Goal: Task Accomplishment & Management: Complete application form

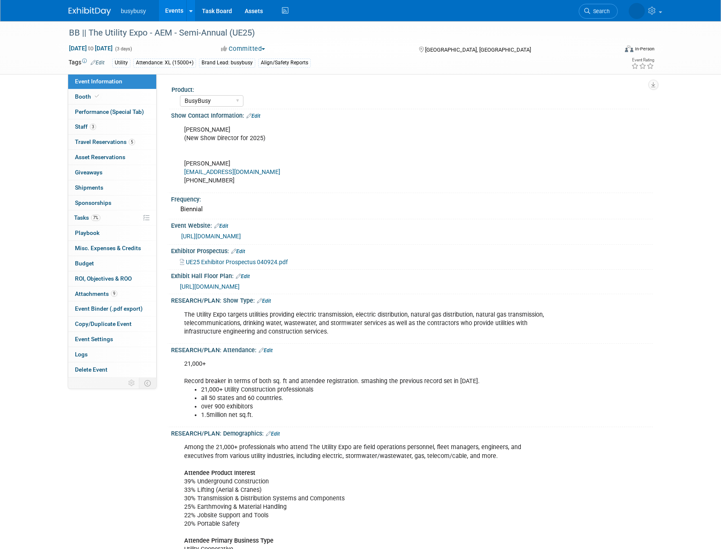
select select "BusyBusy"
select select "Member"
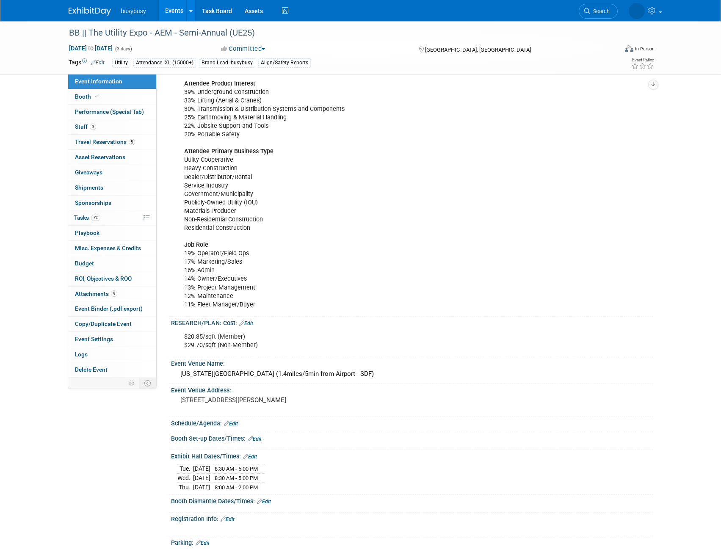
scroll to position [508, 0]
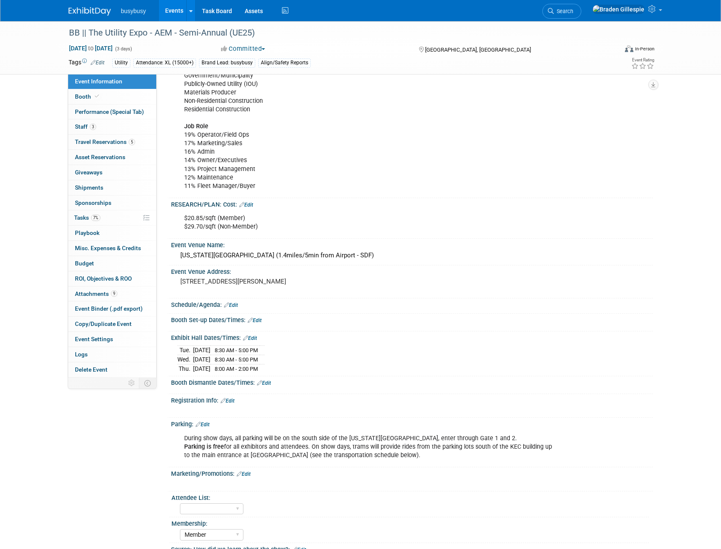
click at [75, 8] on img at bounding box center [90, 11] width 42 height 8
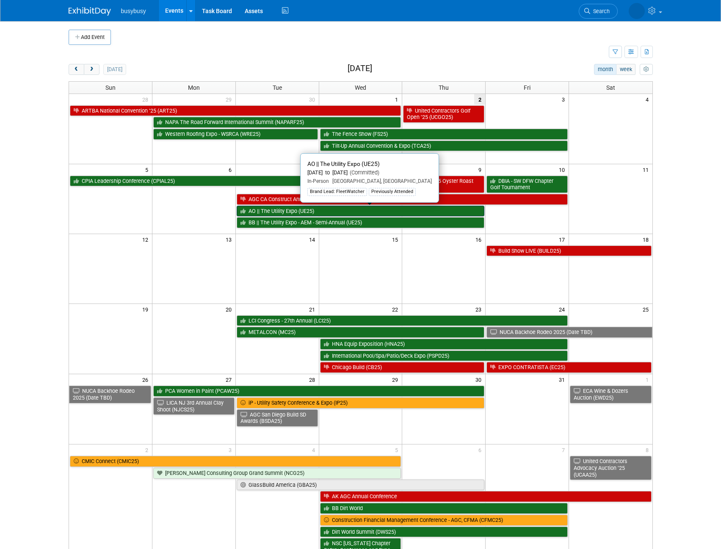
click at [301, 213] on link "AO || The Utility Expo (UE25)" at bounding box center [361, 211] width 248 height 11
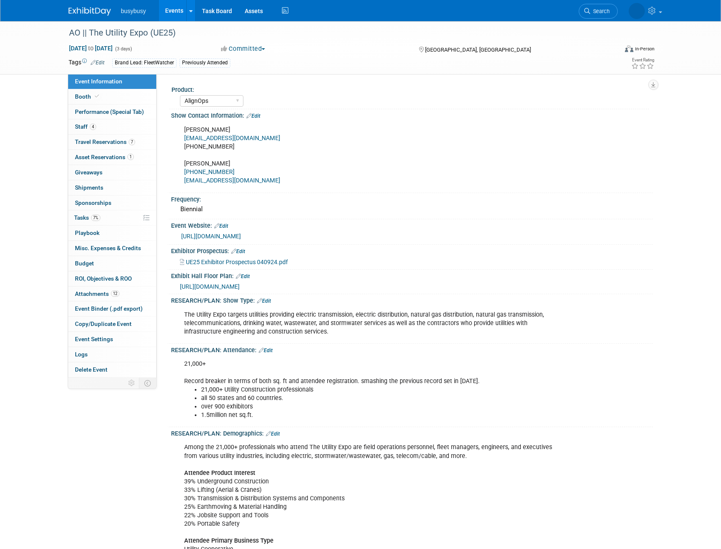
select select "AlignOps"
select select "Member"
click at [119, 145] on link "7 Travel Reservations 7" at bounding box center [112, 142] width 88 height 15
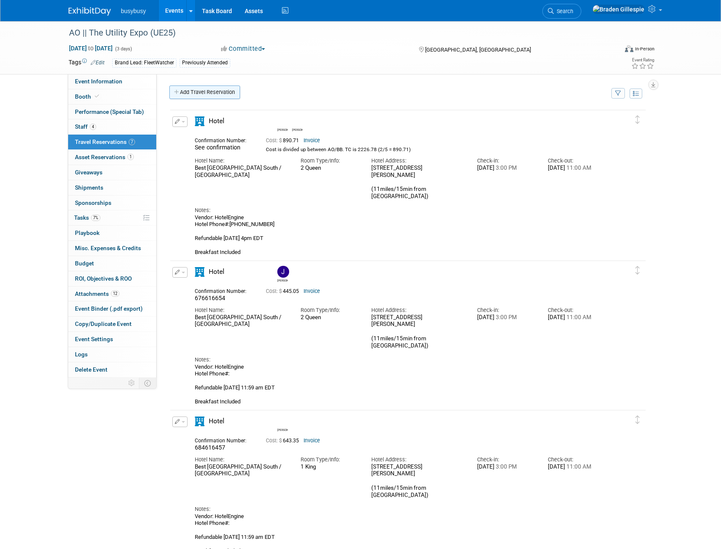
click at [199, 94] on link "Add Travel Reservation" at bounding box center [204, 93] width 71 height 14
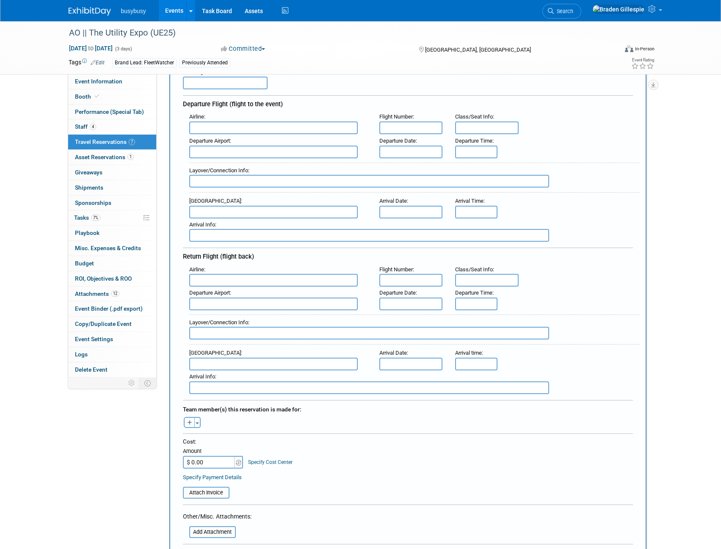
scroll to position [212, 0]
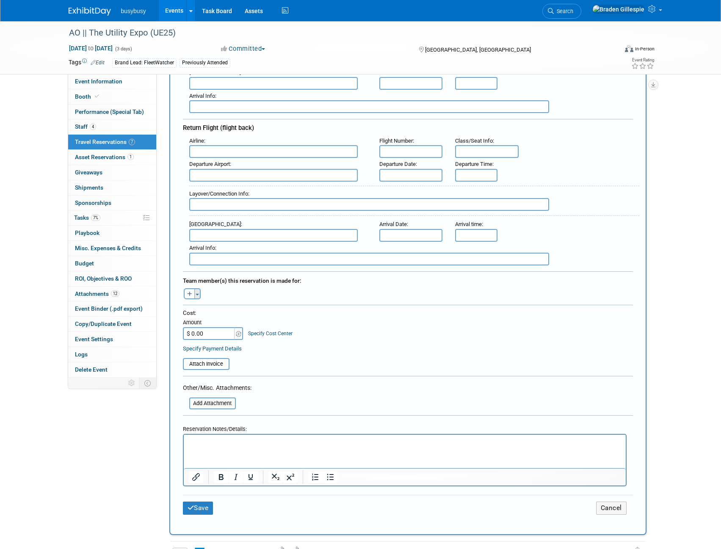
click at [197, 296] on button "Toggle Dropdown" at bounding box center [197, 293] width 6 height 11
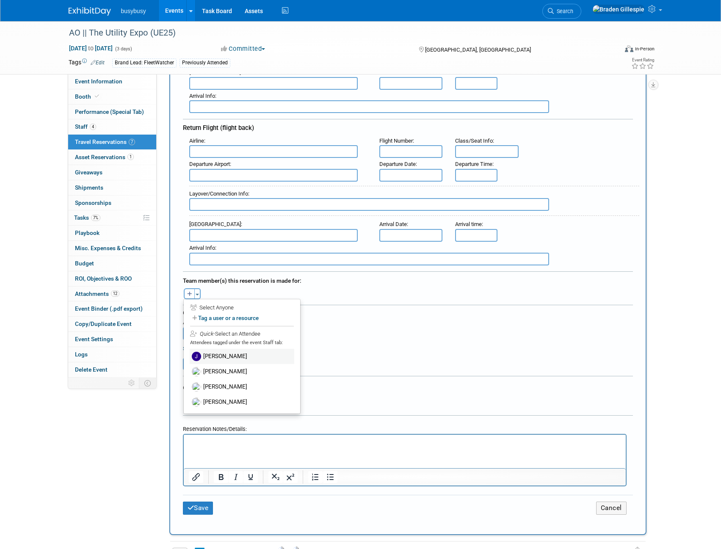
click at [222, 359] on label "[PERSON_NAME]" at bounding box center [242, 356] width 105 height 15
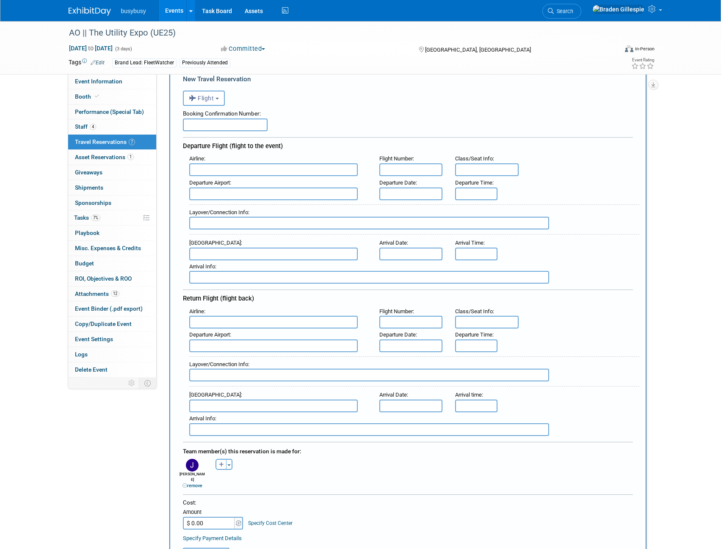
scroll to position [0, 0]
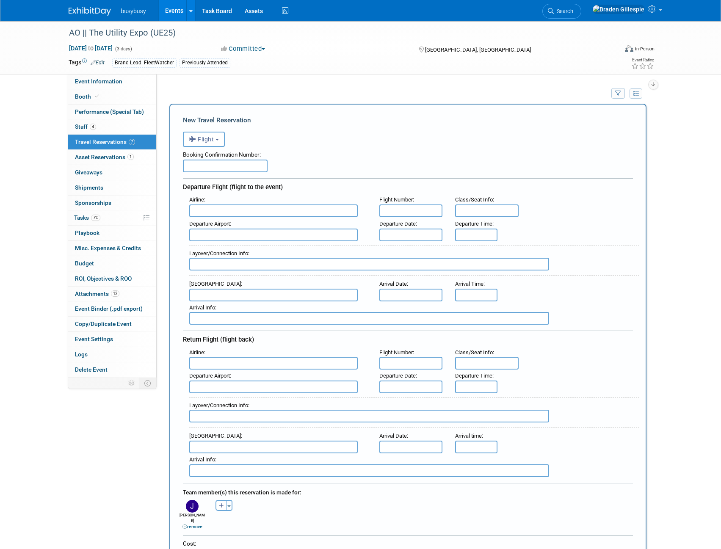
click at [214, 170] on input "text" at bounding box center [225, 166] width 85 height 13
click at [228, 211] on input "text" at bounding box center [273, 210] width 168 height 13
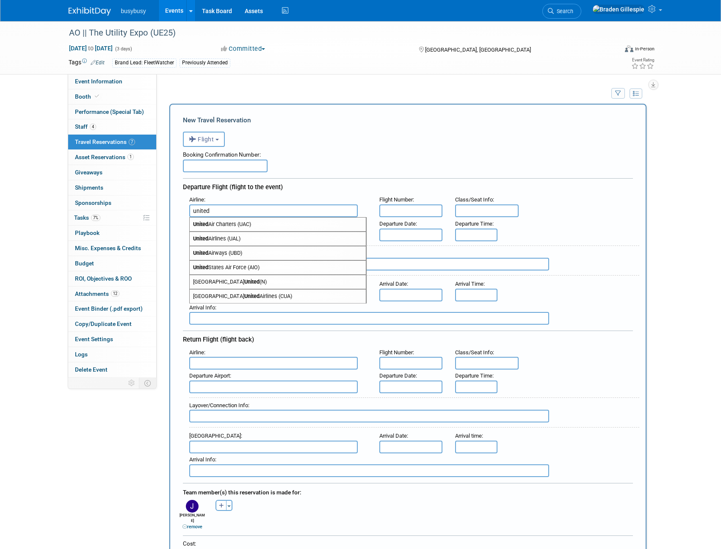
click at [236, 238] on span "United Airlines (UAL)" at bounding box center [278, 239] width 176 height 14
type input "United Airlines (UAL)"
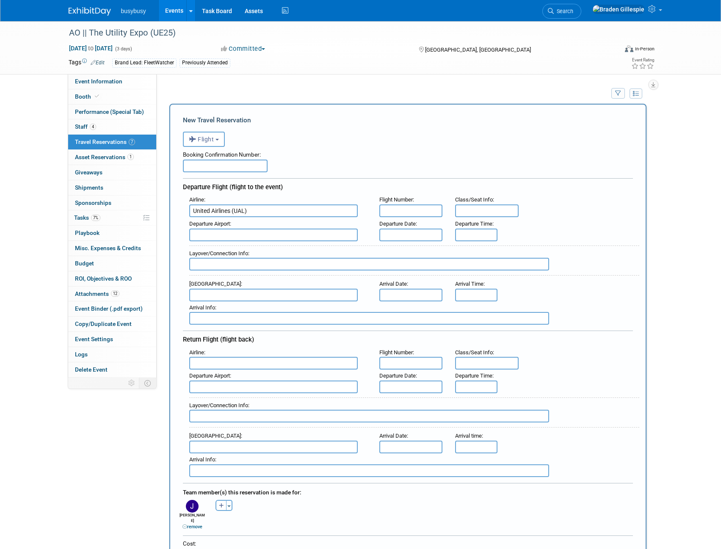
click at [236, 238] on input "text" at bounding box center [273, 235] width 168 height 13
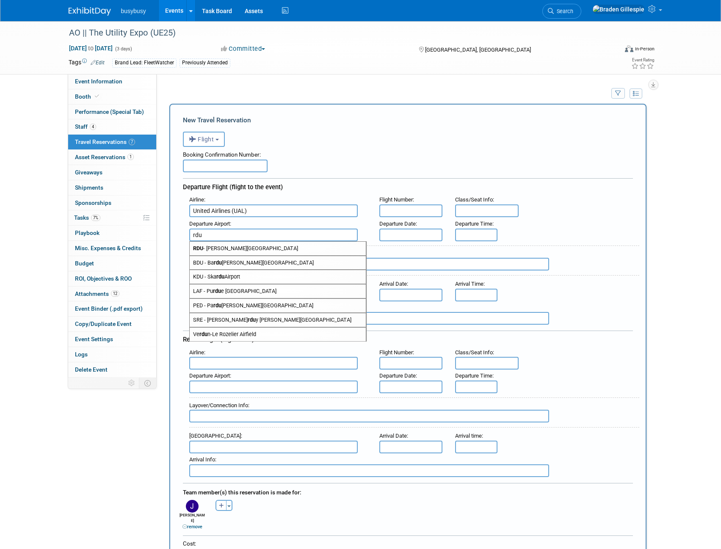
click at [238, 248] on span "RDU - [PERSON_NAME][GEOGRAPHIC_DATA]" at bounding box center [278, 249] width 176 height 14
type input "RDU - [PERSON_NAME][GEOGRAPHIC_DATA]"
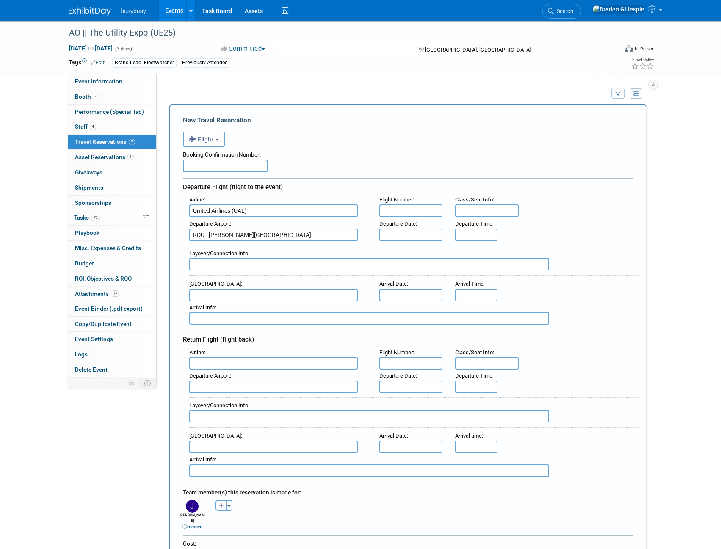
click at [219, 165] on input "text" at bounding box center [225, 166] width 85 height 13
paste input "A850B5"
type input "A850B5"
click at [231, 263] on input "text" at bounding box center [369, 264] width 360 height 13
type input "ORD - 1hr"
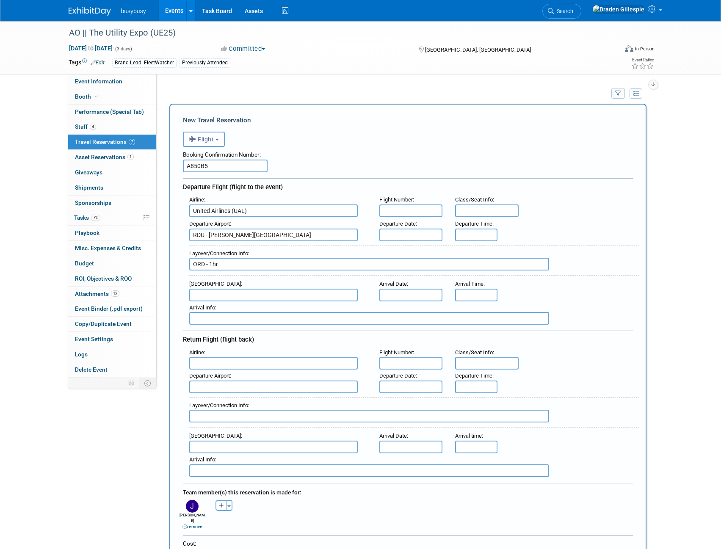
click at [417, 237] on input "text" at bounding box center [410, 235] width 63 height 13
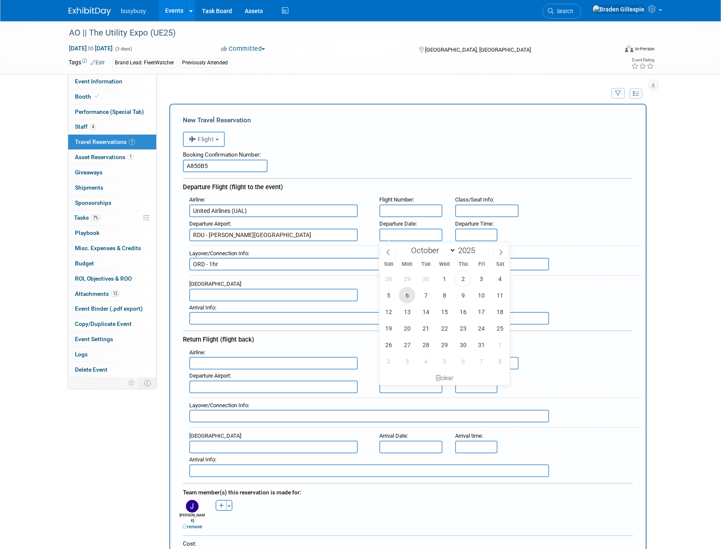
click at [407, 296] on span "6" at bounding box center [407, 295] width 17 height 17
type input "[DATE]"
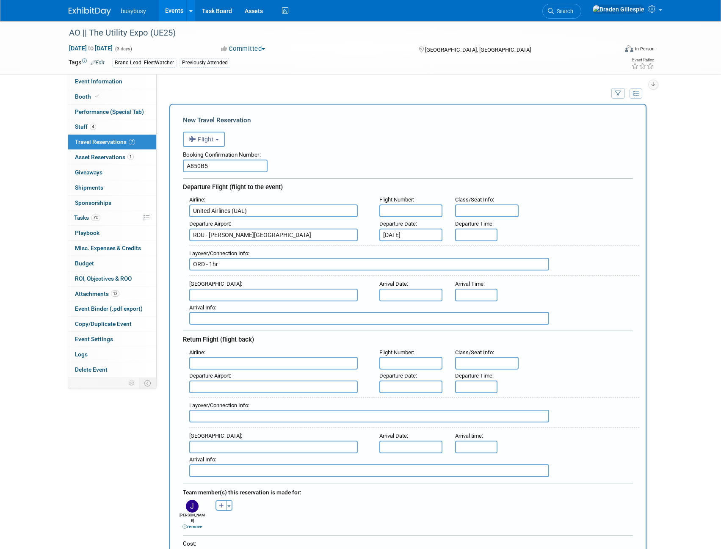
click at [406, 293] on input "text" at bounding box center [410, 295] width 63 height 13
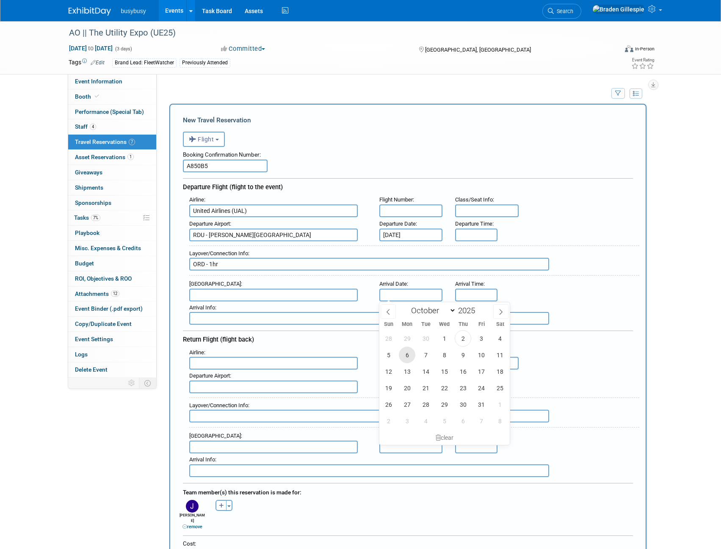
click at [412, 353] on span "6" at bounding box center [407, 355] width 17 height 17
type input "[DATE]"
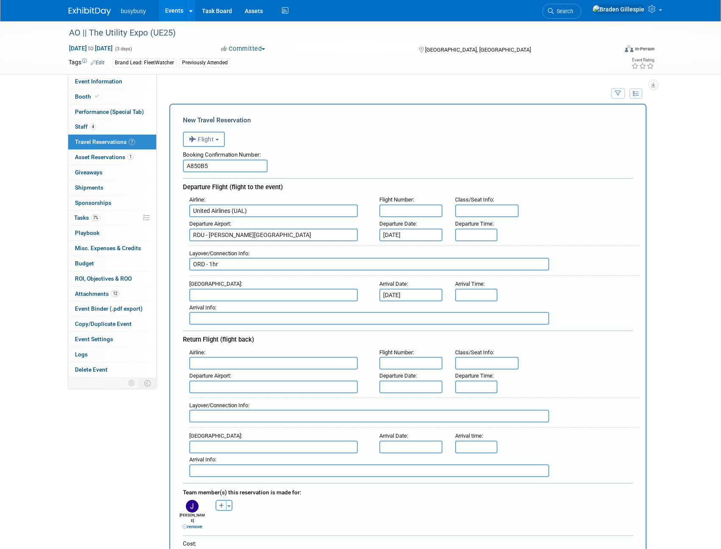
click at [404, 211] on input "text" at bounding box center [410, 210] width 63 height 13
click at [477, 234] on input "8:00 AM" at bounding box center [476, 235] width 42 height 13
drag, startPoint x: 485, startPoint y: 235, endPoint x: 442, endPoint y: 235, distance: 42.3
click at [442, 236] on div "Departure Airport : [GEOGRAPHIC_DATA] - [PERSON_NAME][GEOGRAPHIC_DATA] Departur…" at bounding box center [411, 230] width 456 height 24
type input "5:27 PM"
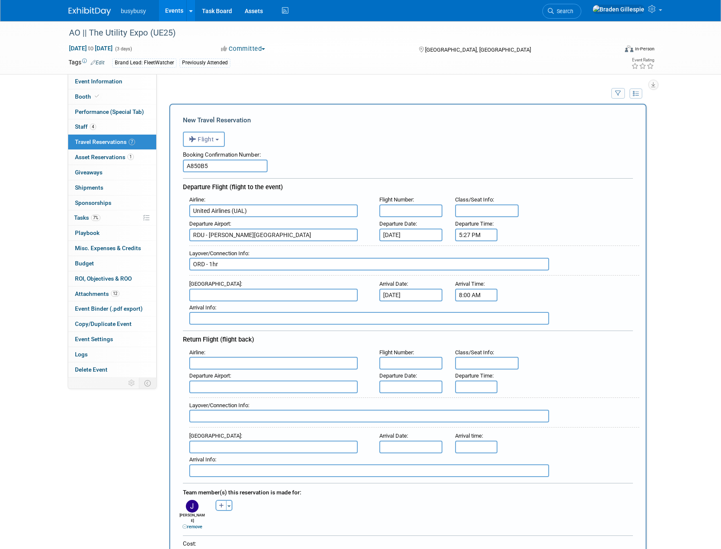
click at [474, 293] on input "8:00 AM" at bounding box center [476, 295] width 42 height 13
drag, startPoint x: 492, startPoint y: 298, endPoint x: 435, endPoint y: 299, distance: 57.2
click at [430, 299] on div "Arrival Airport : Arrival Date : [DATE] Arrival Time : 8:00 AM 08 : 00 AM 12 01…" at bounding box center [411, 290] width 456 height 24
type input "10:30 PM"
click at [405, 209] on input "text" at bounding box center [410, 210] width 63 height 13
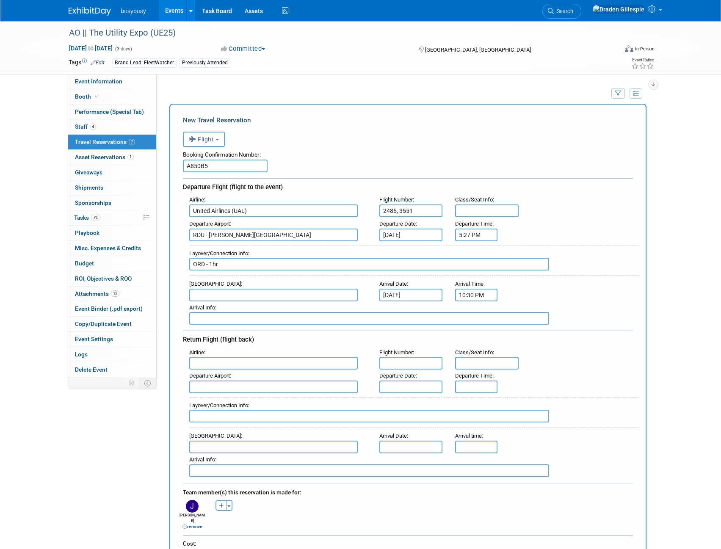
type input "2485, 3551"
click at [478, 213] on input "text" at bounding box center [486, 210] width 63 height 13
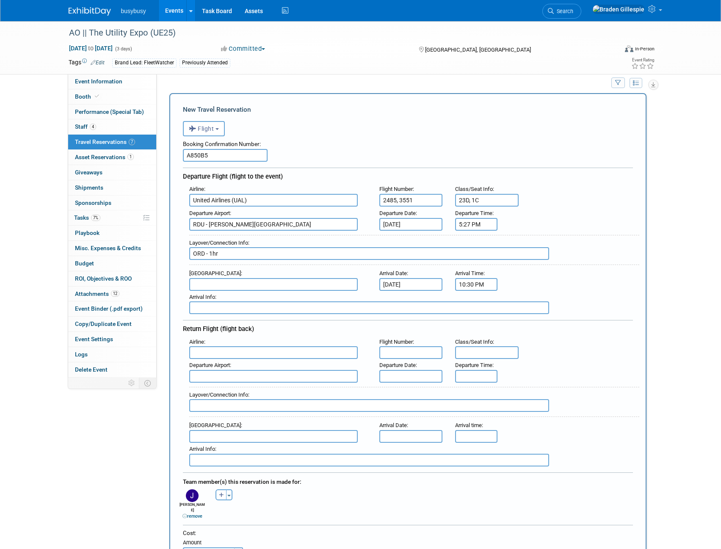
scroll to position [42, 0]
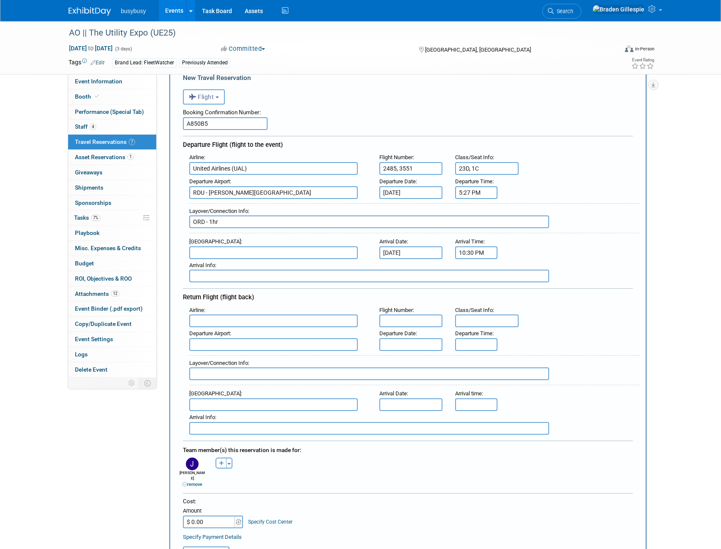
type input "23D, 1C"
click at [264, 253] on input "text" at bounding box center [273, 252] width 168 height 13
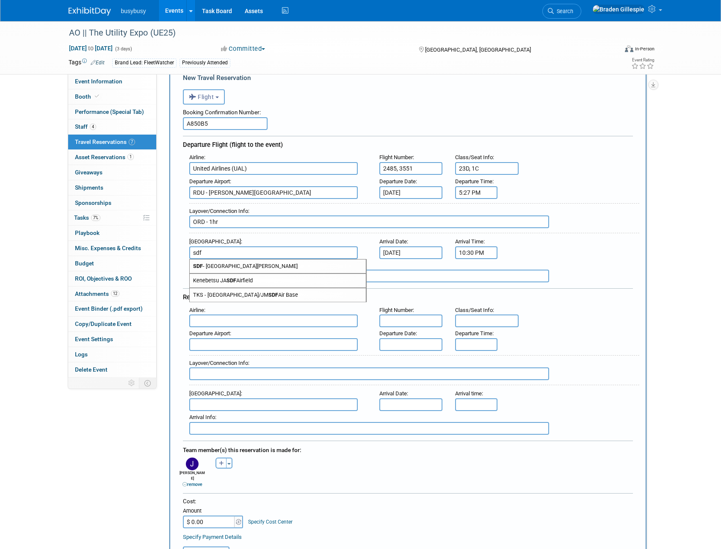
click at [263, 265] on span "SDF - [GEOGRAPHIC_DATA][PERSON_NAME]" at bounding box center [278, 266] width 176 height 14
type input "SDF - [GEOGRAPHIC_DATA][PERSON_NAME]"
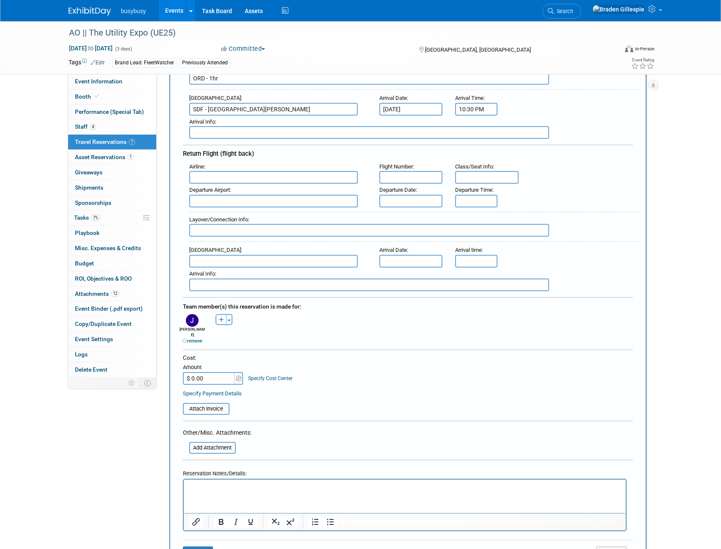
scroll to position [212, 0]
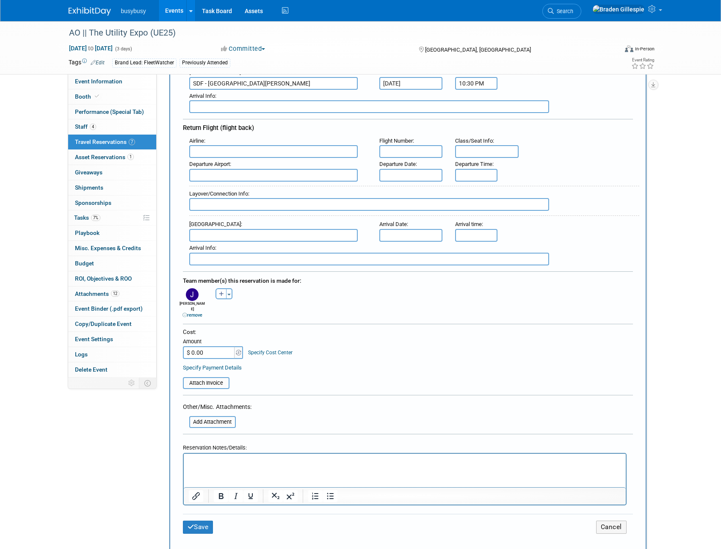
click at [215, 340] on div "Amount" at bounding box center [213, 342] width 61 height 8
click at [215, 346] on input "$ 0.00" at bounding box center [209, 352] width 53 height 13
click at [209, 466] on html at bounding box center [404, 459] width 442 height 12
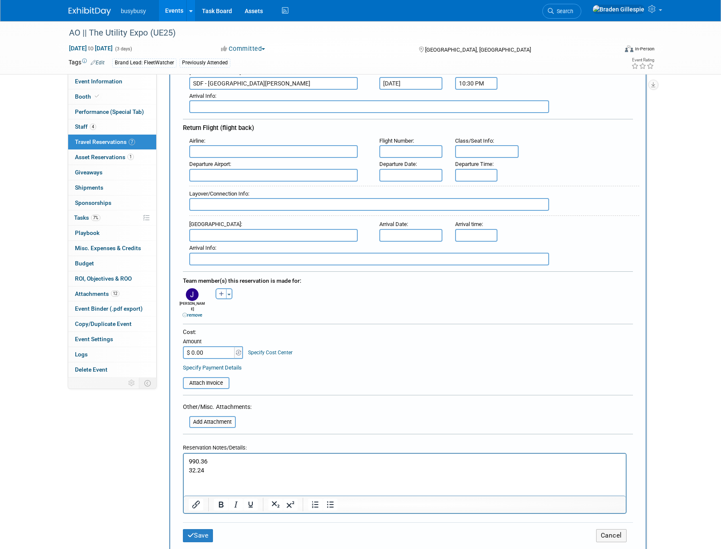
click at [215, 346] on input "$ 0.00" at bounding box center [209, 352] width 53 height 13
drag, startPoint x: 215, startPoint y: 346, endPoint x: 190, endPoint y: 344, distance: 25.1
click at [190, 346] on input "$ 0.00" at bounding box center [209, 352] width 53 height 13
type input "$ 1,022.60"
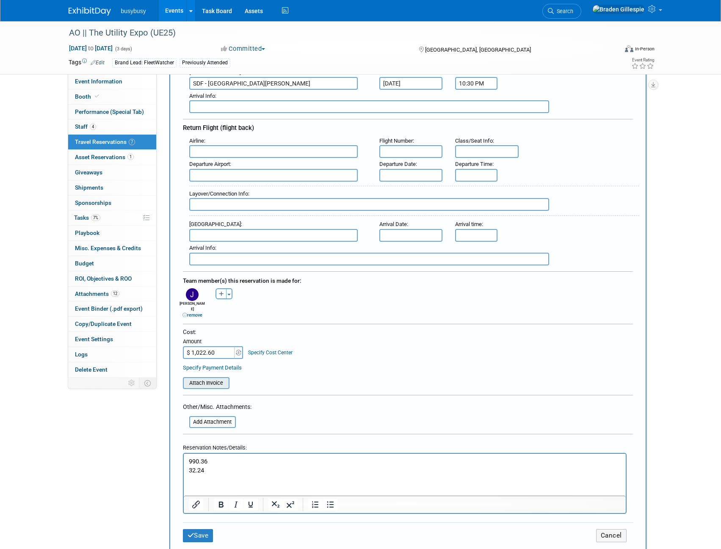
click at [213, 378] on input "file" at bounding box center [178, 383] width 101 height 10
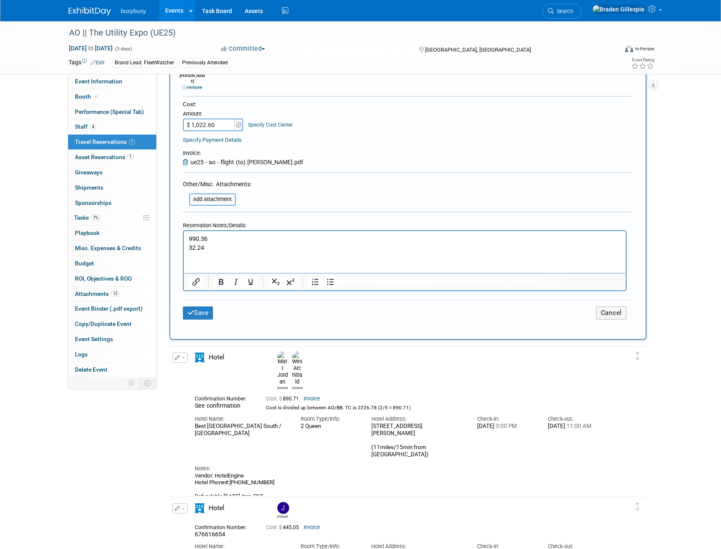
scroll to position [466, 0]
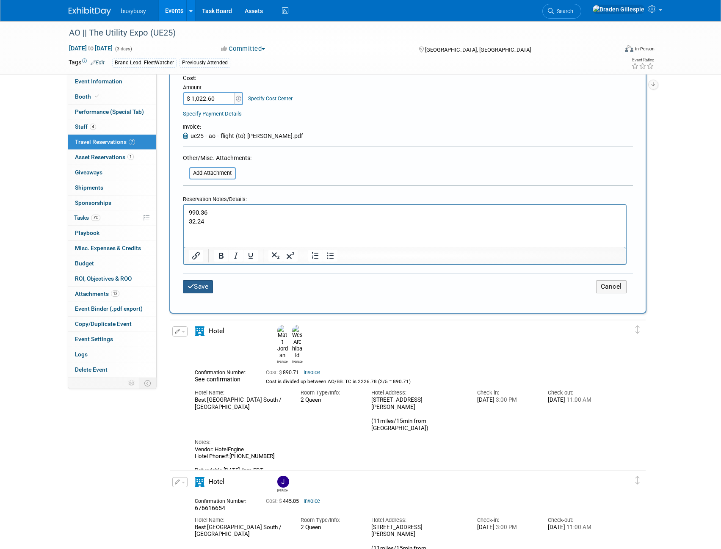
click at [202, 282] on button "Save" at bounding box center [198, 286] width 30 height 13
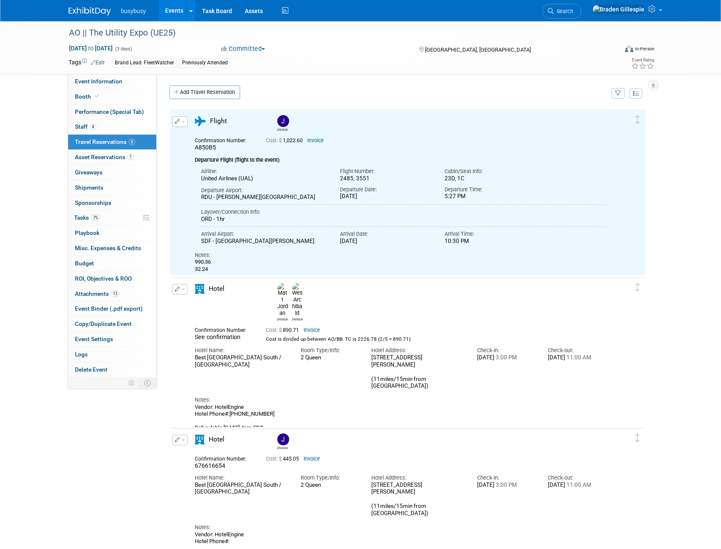
scroll to position [0, 0]
